Goal: Information Seeking & Learning: Find specific fact

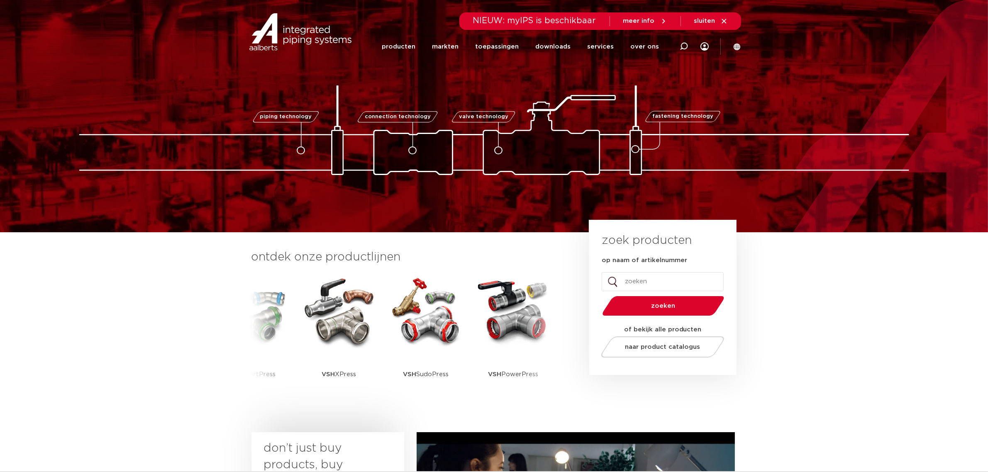
click at [175, 318] on section "ontdek onze productlijnen VSH SmartPress VSH XPress VSH SudoPress VSH PowerPres…" at bounding box center [494, 330] width 988 height 196
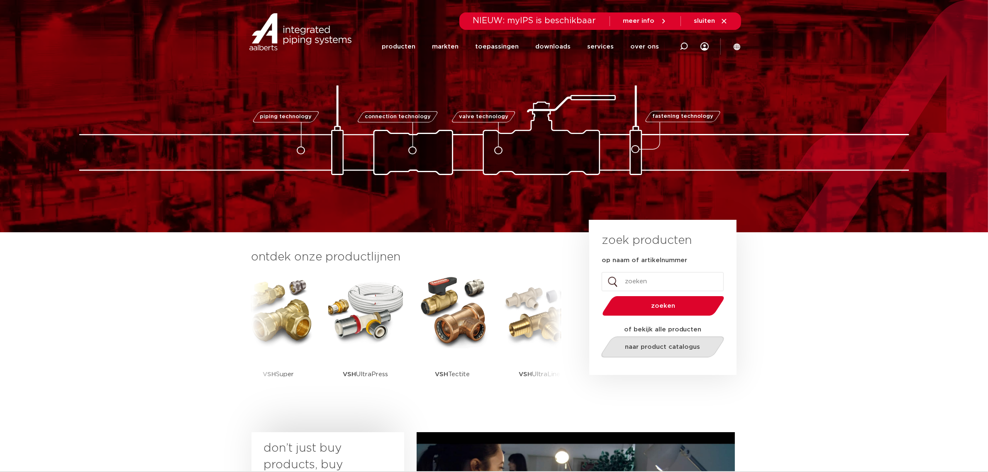
click at [683, 346] on span "naar product catalogus" at bounding box center [662, 347] width 75 height 6
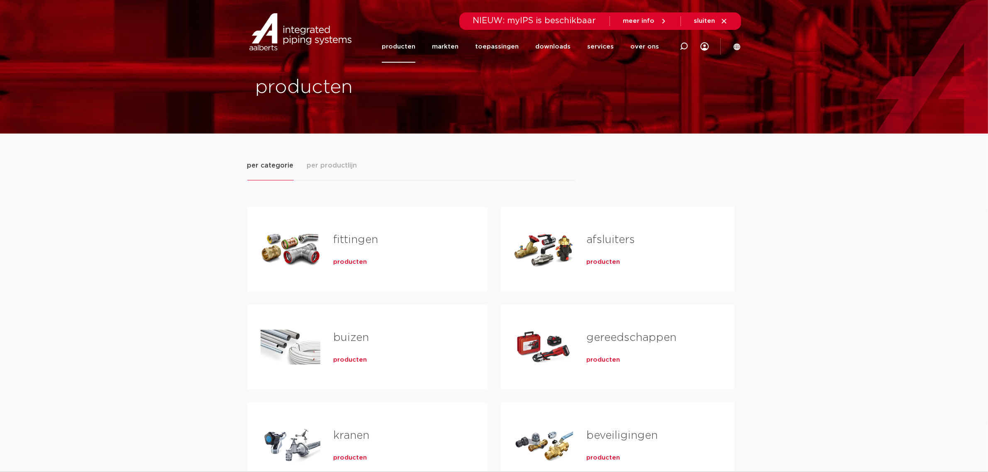
click at [348, 264] on span "producten" at bounding box center [351, 262] width 34 height 8
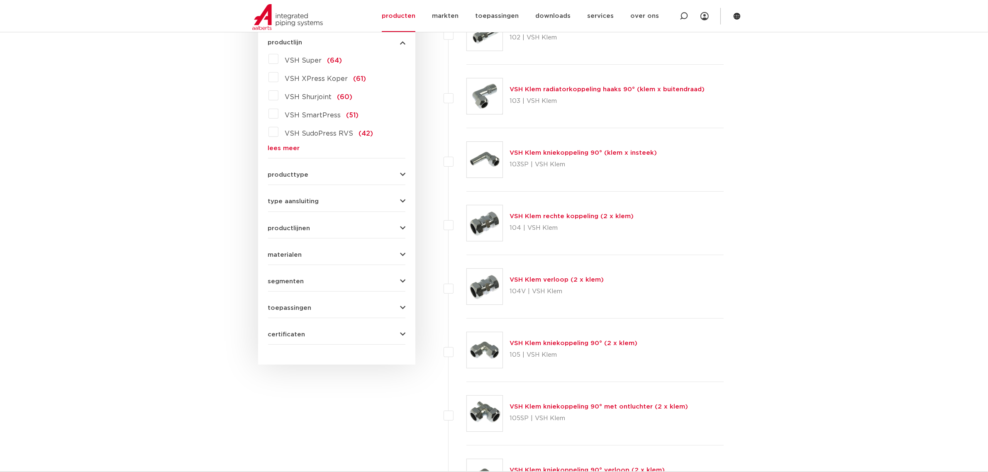
scroll to position [259, 0]
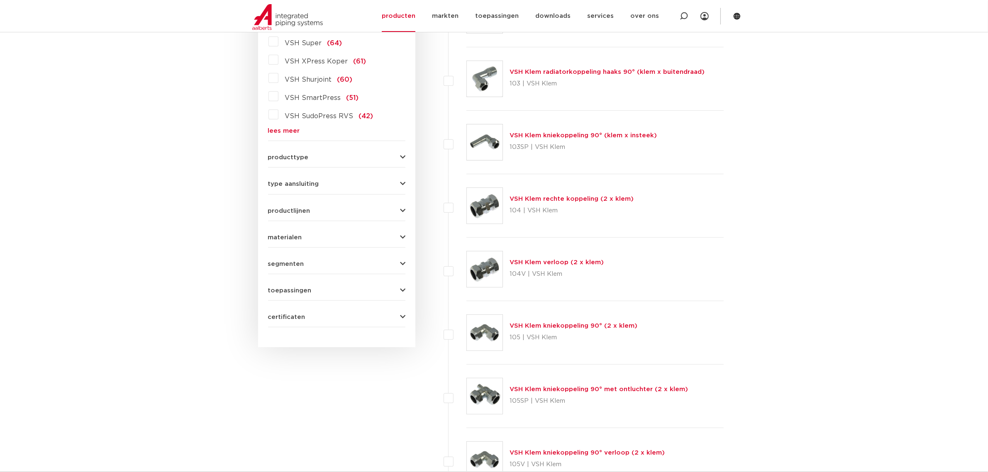
click at [282, 132] on link "lees meer" at bounding box center [336, 131] width 137 height 6
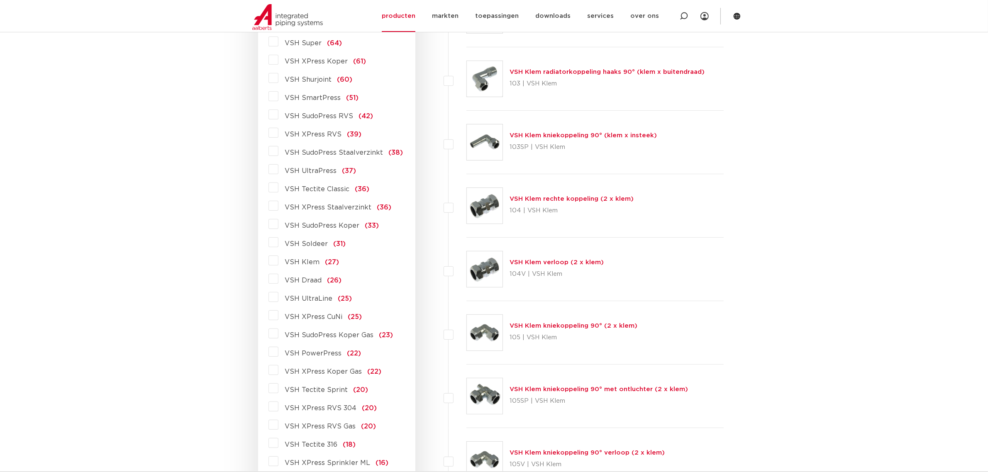
click at [279, 205] on label "VSH XPress Staalverzinkt (36)" at bounding box center [335, 205] width 113 height 13
click at [0, 0] on input "VSH XPress Staalverzinkt (36)" at bounding box center [0, 0] width 0 height 0
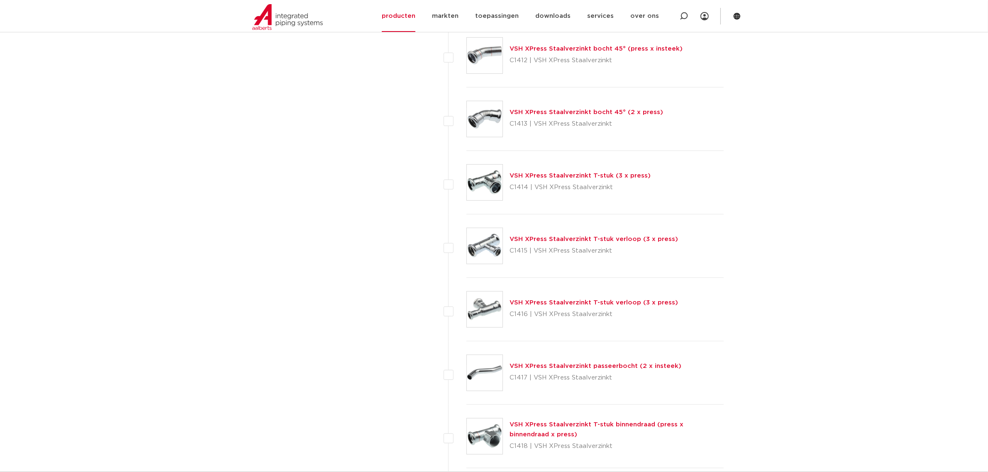
scroll to position [726, 0]
click at [603, 426] on link "VSH XPress Staalverzinkt T-stuk binnendraad (press x binnendraad x press)" at bounding box center [597, 431] width 174 height 16
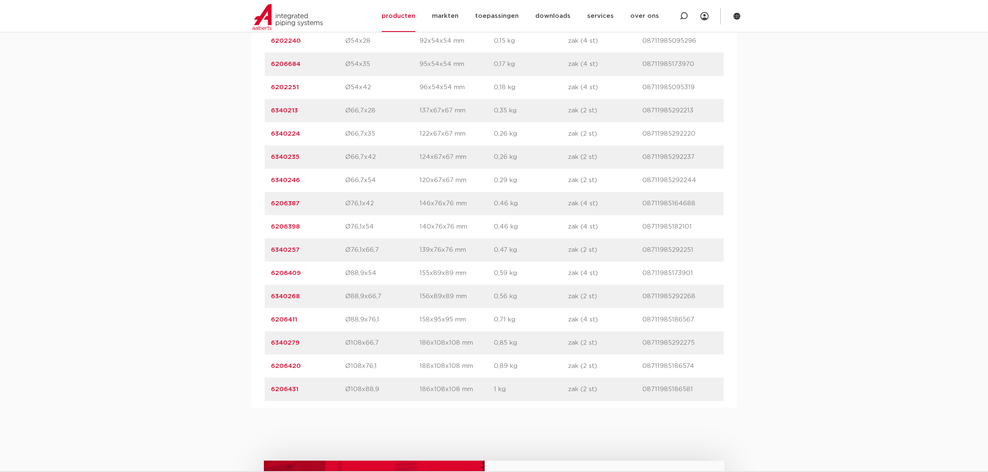
scroll to position [986, 0]
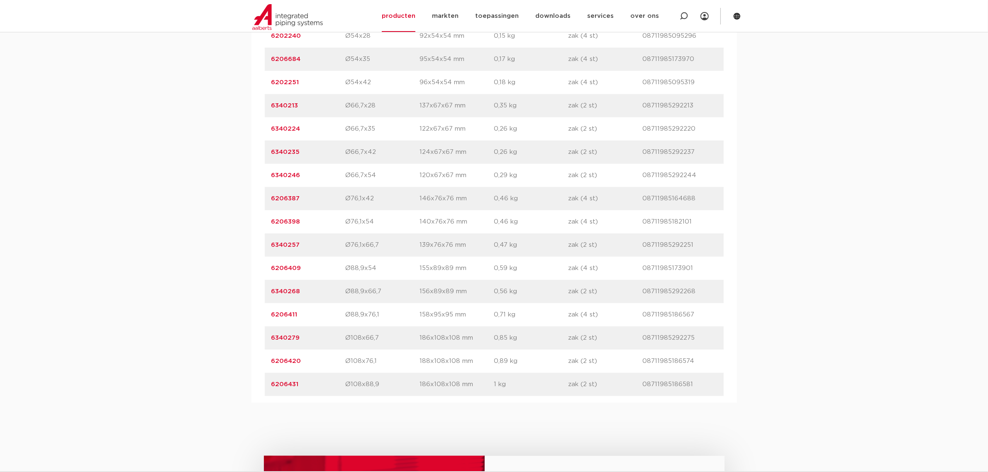
drag, startPoint x: 305, startPoint y: 362, endPoint x: 269, endPoint y: 362, distance: 36.5
click at [269, 362] on div "artikelnummer 6206420 afmeting Ø108x76,1 afmetingen 188x108x108 mm gewicht 0,89…" at bounding box center [494, 361] width 459 height 23
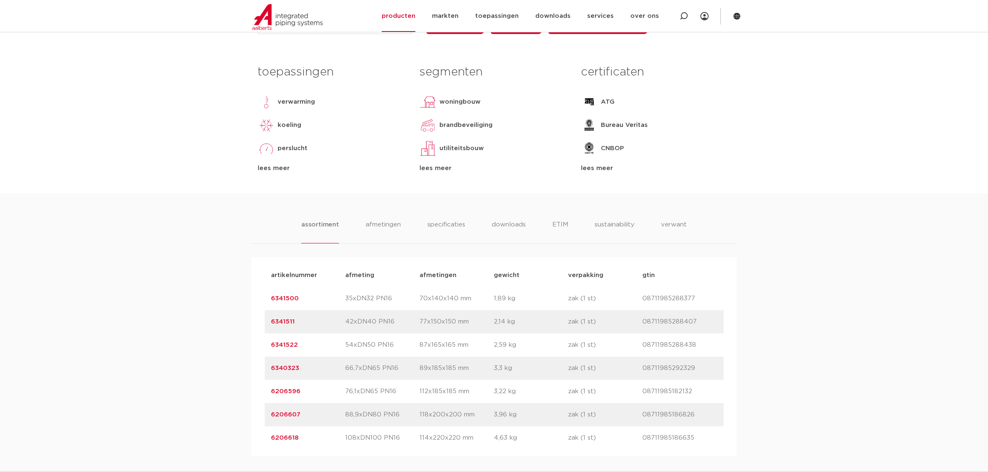
scroll to position [467, 0]
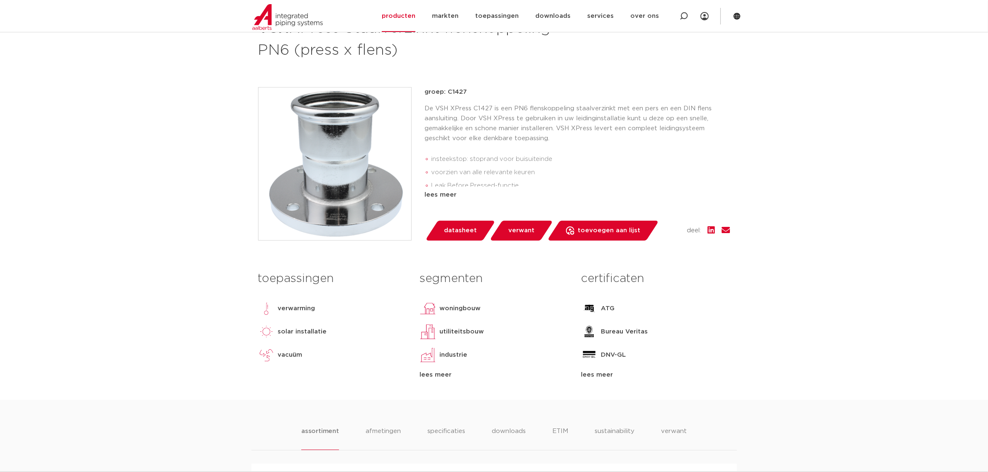
scroll to position [104, 0]
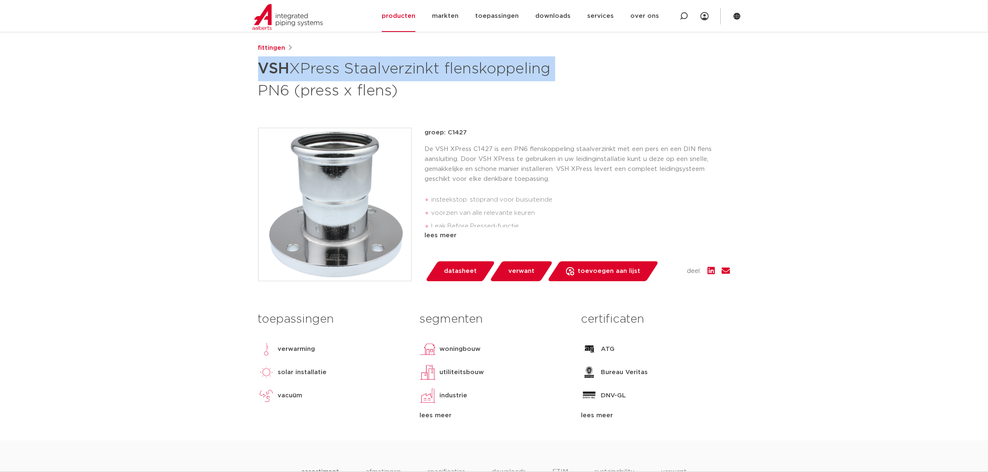
drag, startPoint x: 555, startPoint y: 71, endPoint x: 258, endPoint y: 68, distance: 296.4
click at [258, 68] on h1 "VSH XPress Staalverzinkt flenskoppeling PN6 (press x flens)" at bounding box center [414, 78] width 312 height 45
copy h1 "VSH XPress Staalverzinkt flenskoppeling"
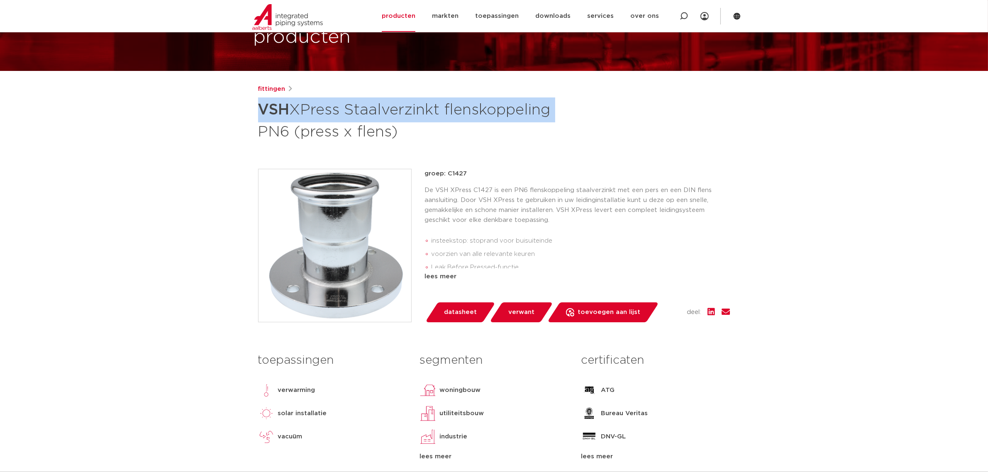
scroll to position [52, 0]
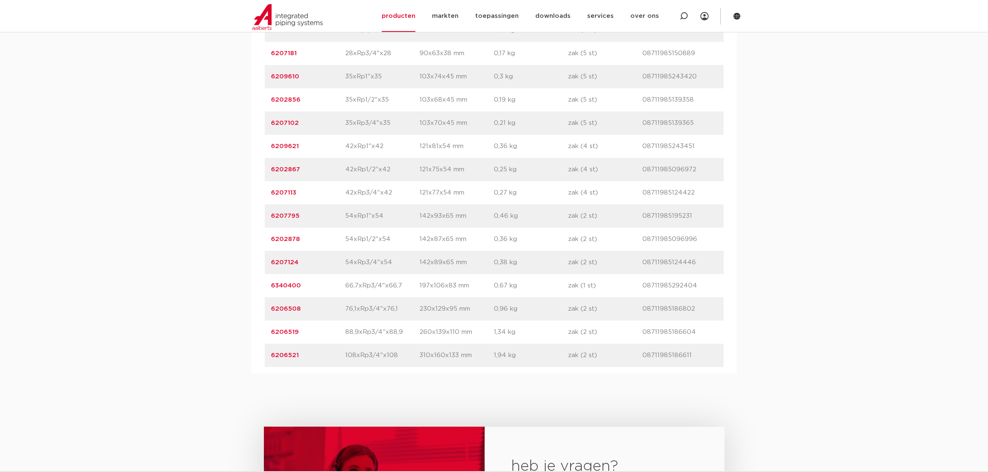
scroll to position [934, 0]
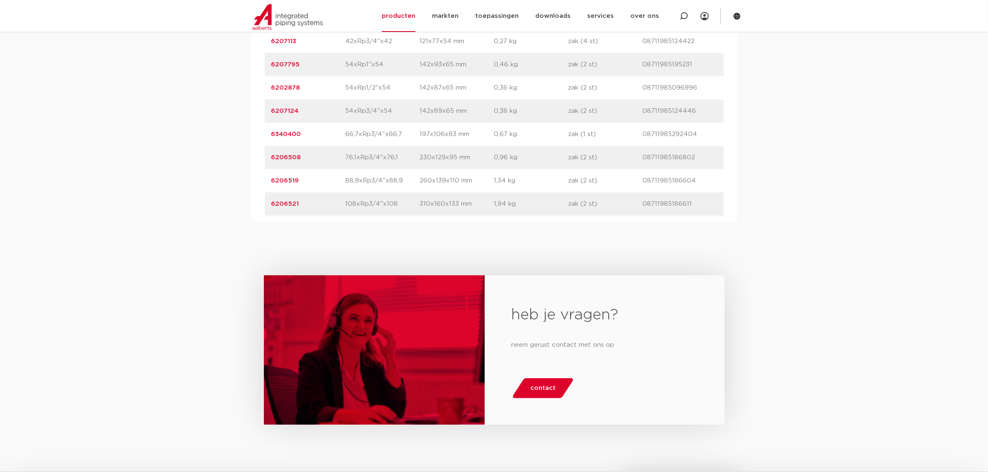
drag, startPoint x: 302, startPoint y: 226, endPoint x: 272, endPoint y: 229, distance: 30.4
click at [272, 216] on div "artikelnummer 6206521 afmeting 108xRp3/4"x108 [GEOGRAPHIC_DATA] 310x160x133 mm …" at bounding box center [494, 204] width 459 height 23
copy link "6206521"
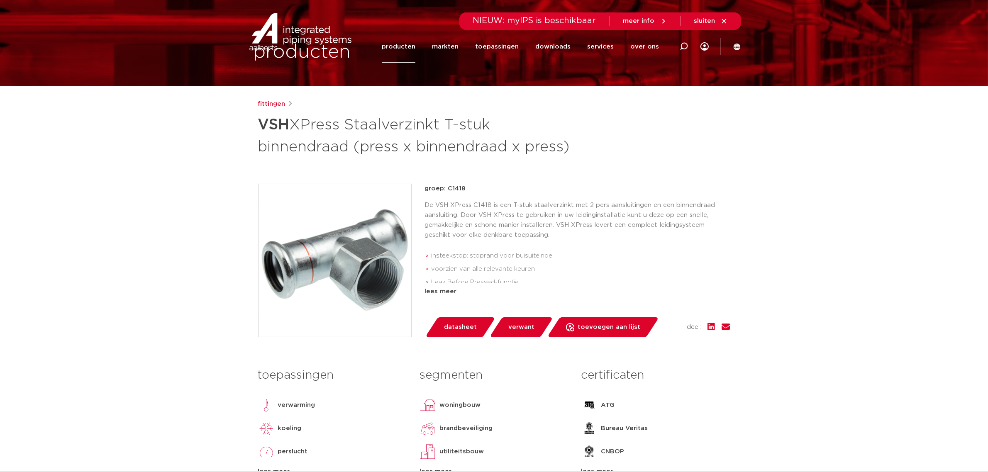
scroll to position [0, 0]
